Goal: Task Accomplishment & Management: Manage account settings

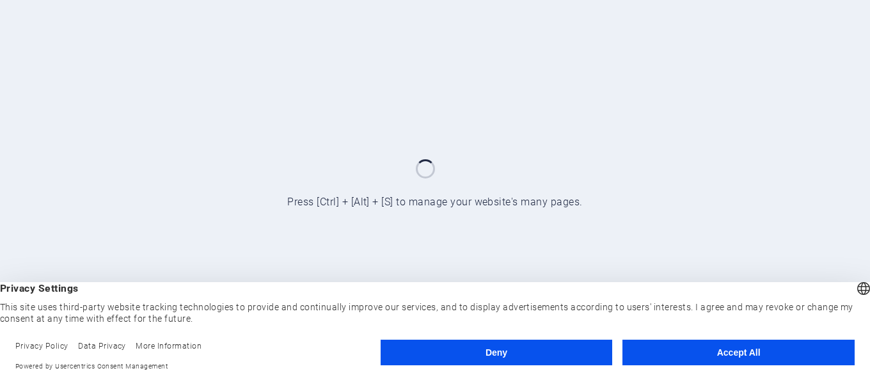
click at [775, 347] on button "Accept All" at bounding box center [738, 353] width 232 height 26
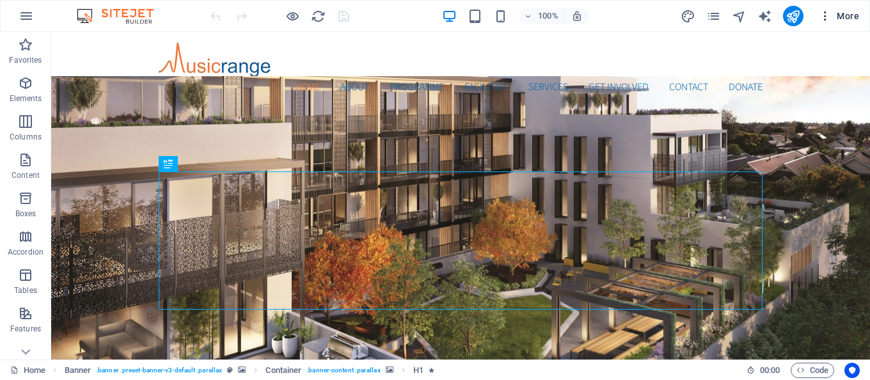
click at [826, 19] on icon "button" at bounding box center [825, 16] width 13 height 13
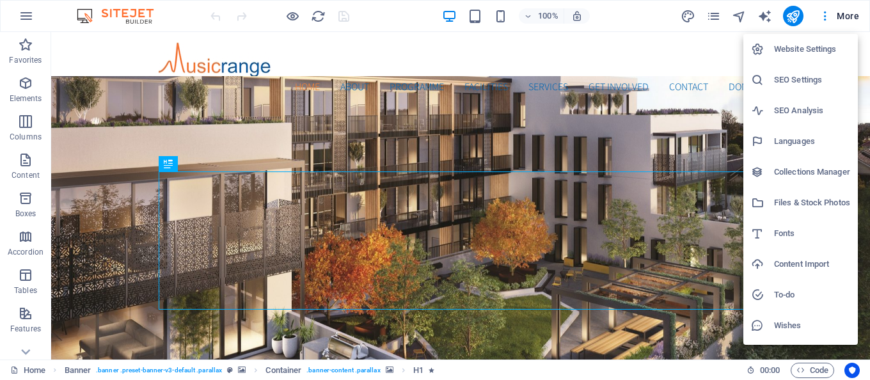
click at [812, 48] on h6 "Website Settings" at bounding box center [812, 49] width 76 height 15
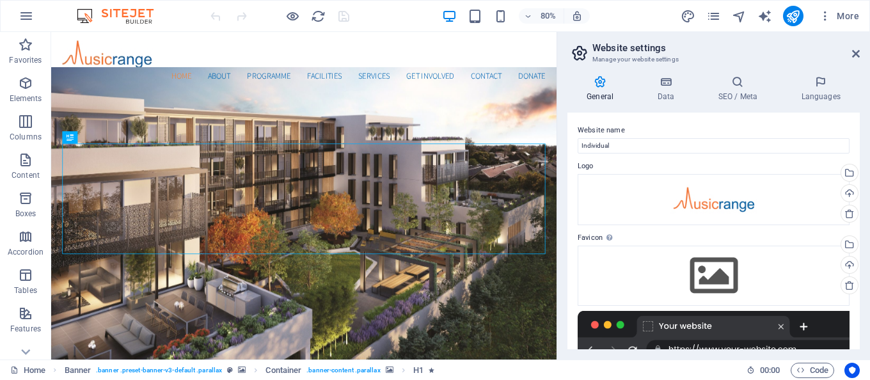
click at [864, 53] on aside "Website settings Manage your website settings General Data SEO / Meta Languages…" at bounding box center [713, 196] width 313 height 328
click at [743, 89] on h4 "SEO / Meta" at bounding box center [740, 88] width 83 height 27
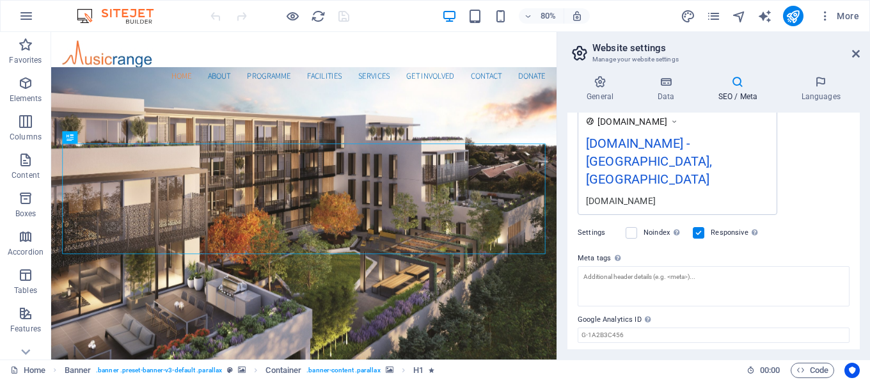
scroll to position [234, 0]
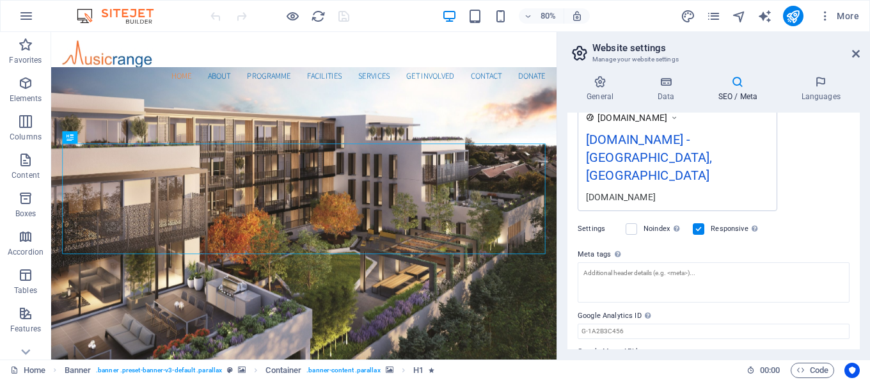
drag, startPoint x: 576, startPoint y: 216, endPoint x: 608, endPoint y: 216, distance: 31.3
click at [606, 216] on div "SEO Title The title of your website - make it something that stands out in sear…" at bounding box center [713, 231] width 292 height 237
drag, startPoint x: 611, startPoint y: 218, endPoint x: 587, endPoint y: 219, distance: 23.7
click at [587, 247] on label "Meta tags Enter HTML code here that will be placed inside the tags of your webs…" at bounding box center [714, 254] width 272 height 15
click at [23, 351] on icon at bounding box center [25, 352] width 9 height 6
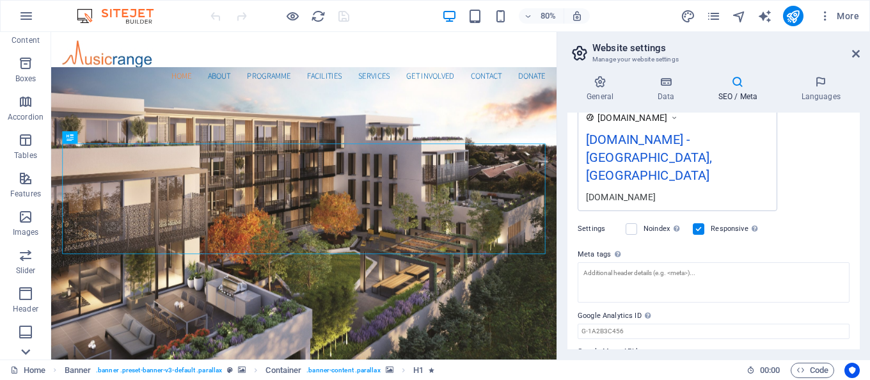
scroll to position [248, 0]
click at [714, 20] on icon "pages" at bounding box center [713, 16] width 15 height 15
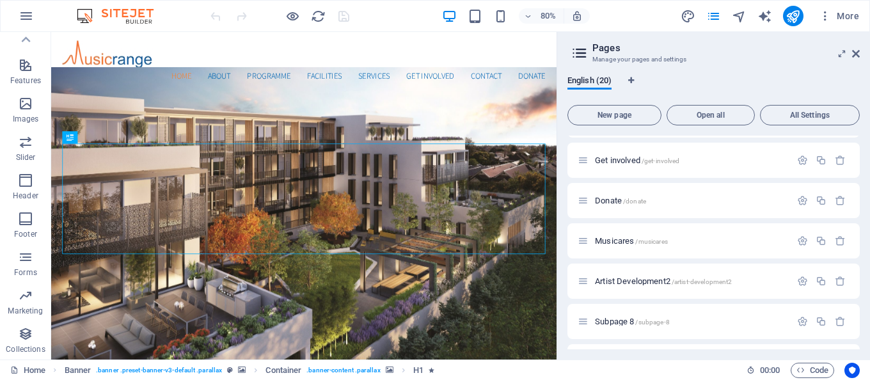
scroll to position [576, 0]
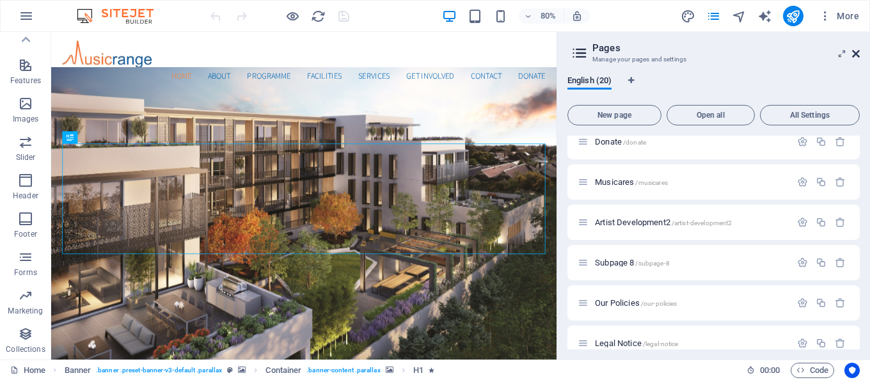
click at [859, 55] on icon at bounding box center [856, 54] width 8 height 10
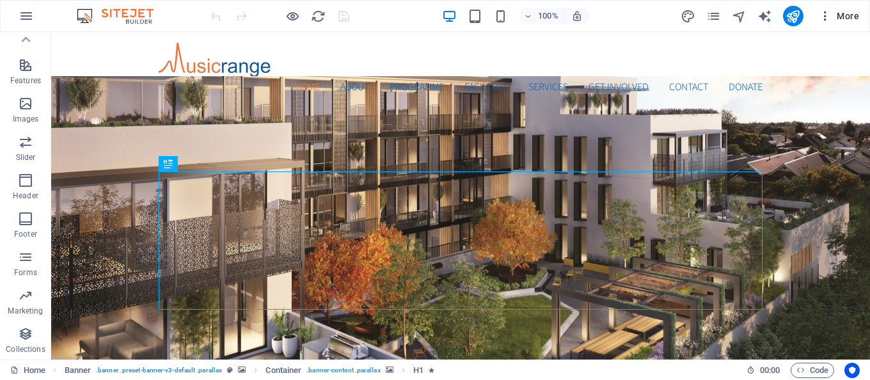
click at [846, 17] on span "More" at bounding box center [839, 16] width 40 height 13
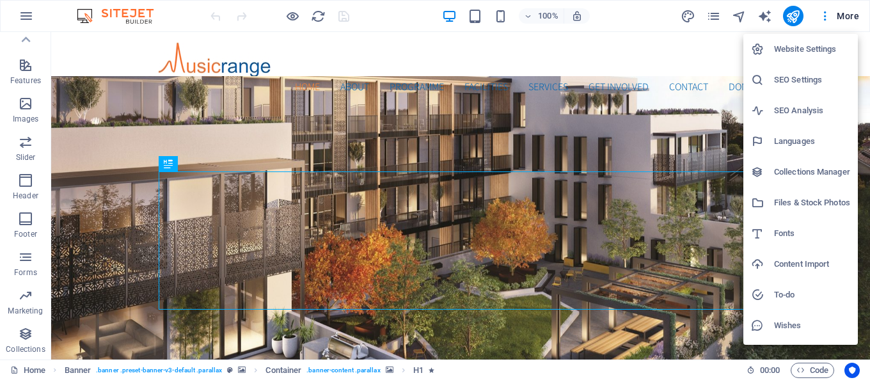
click at [814, 85] on h6 "SEO Settings" at bounding box center [812, 79] width 76 height 15
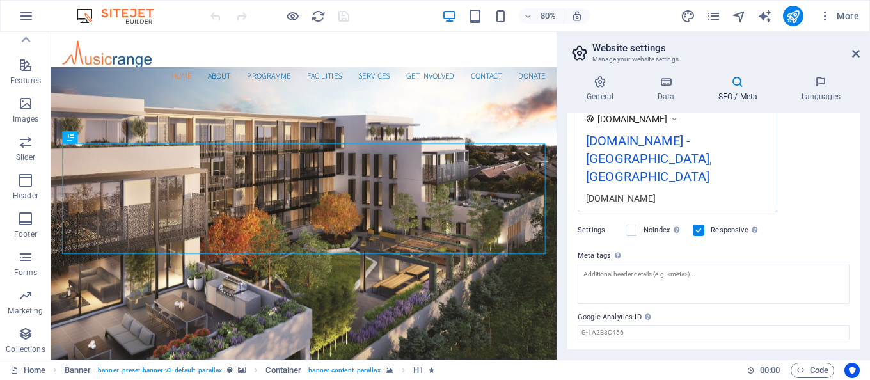
scroll to position [234, 0]
click at [658, 85] on icon at bounding box center [666, 81] width 56 height 13
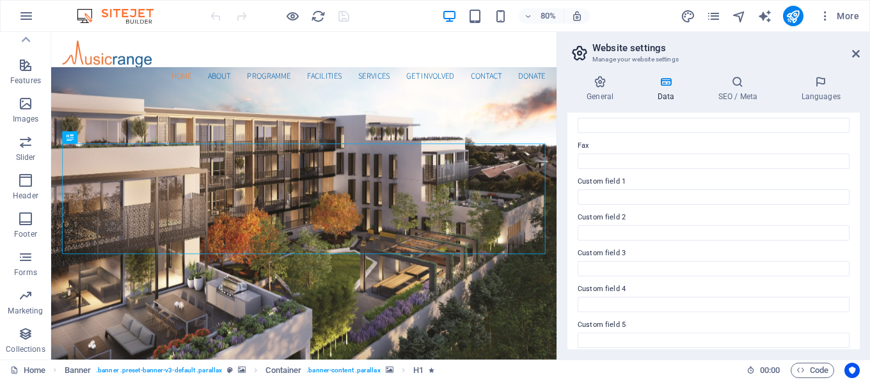
scroll to position [378, 0]
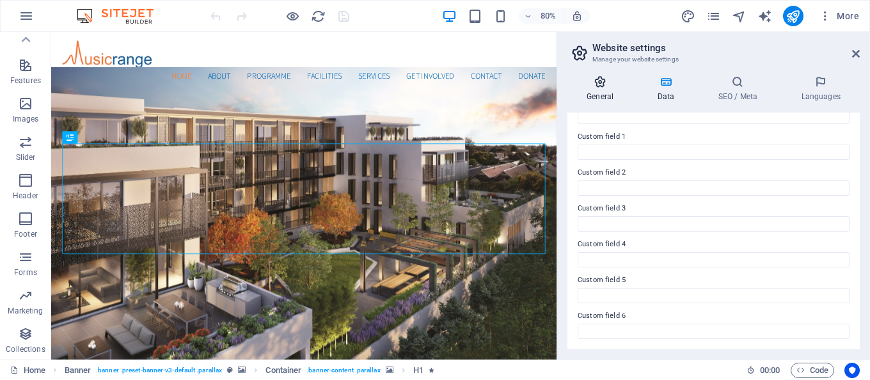
click at [610, 75] on icon at bounding box center [599, 81] width 65 height 13
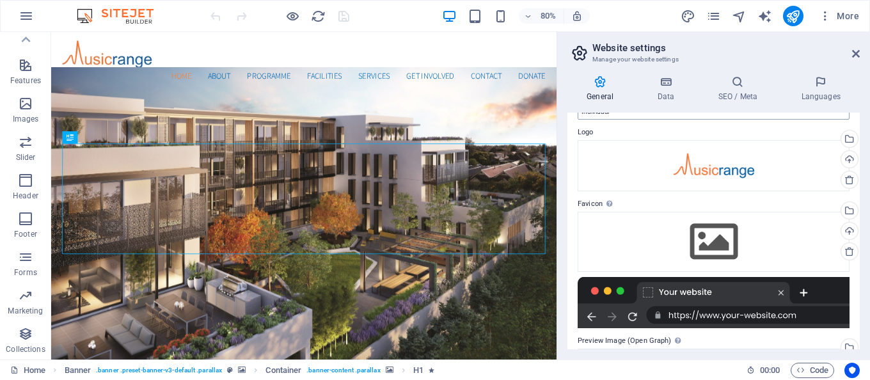
scroll to position [17, 0]
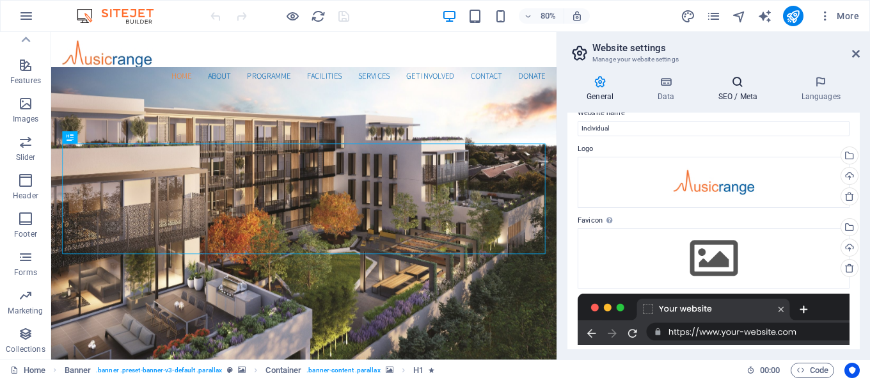
click at [745, 91] on h4 "SEO / Meta" at bounding box center [740, 88] width 83 height 27
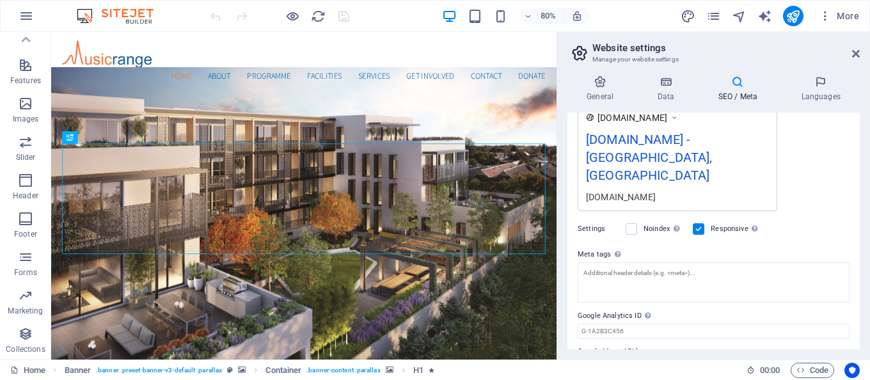
scroll to position [234, 0]
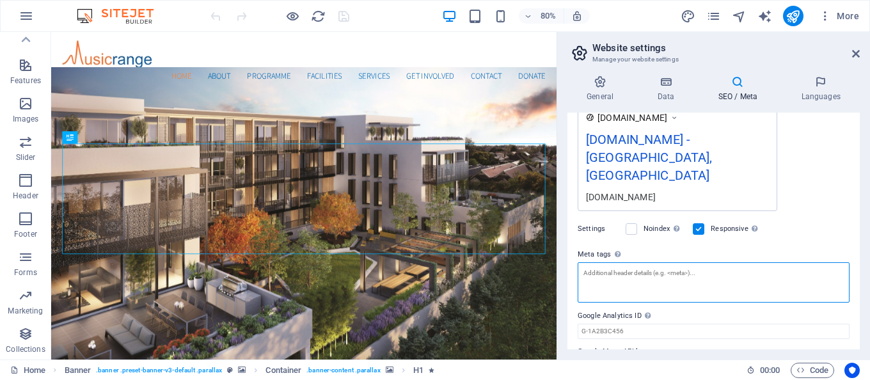
click at [651, 262] on textarea "Meta tags Enter HTML code here that will be placed inside the tags of your webs…" at bounding box center [714, 282] width 272 height 40
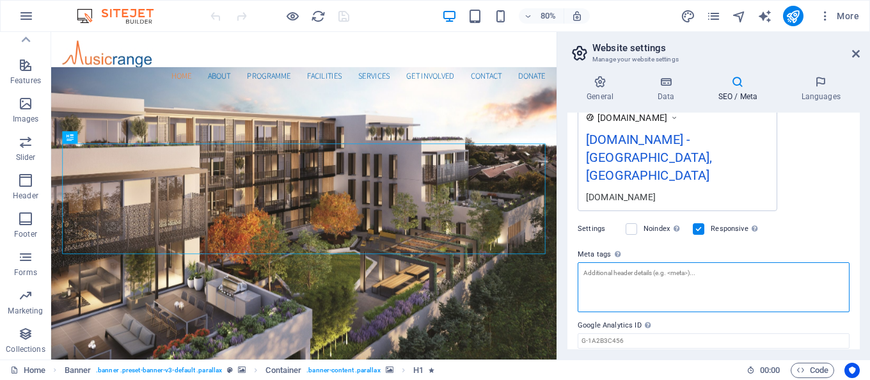
scroll to position [225, 0]
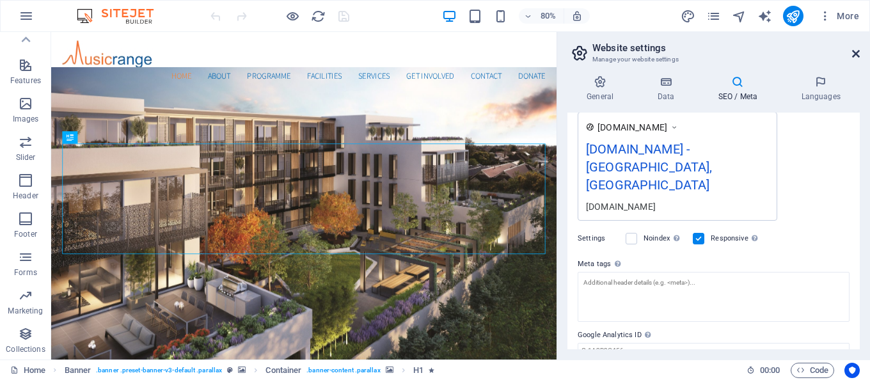
click at [857, 54] on icon at bounding box center [856, 54] width 8 height 10
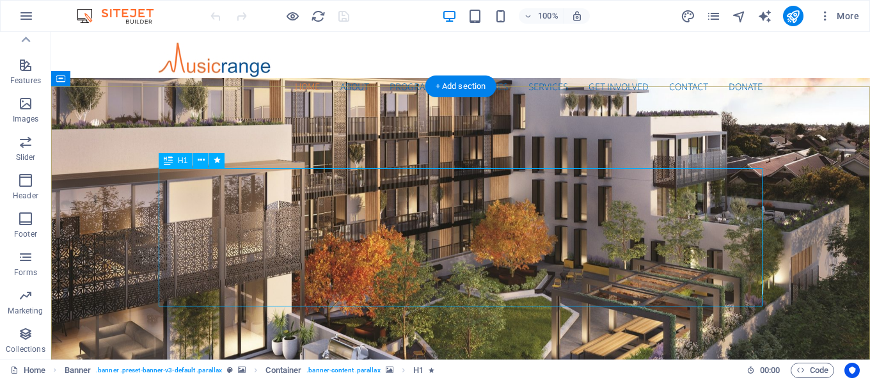
scroll to position [261, 0]
